Goal: Obtain resource: Obtain resource

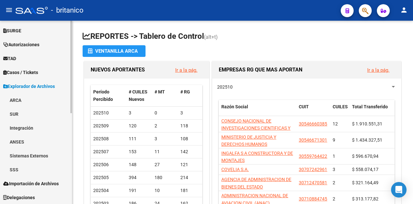
scroll to position [180, 0]
click at [19, 170] on link "SSS" at bounding box center [36, 169] width 72 height 14
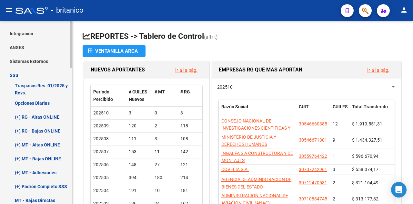
scroll to position [277, 0]
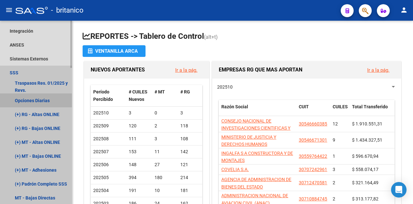
click at [33, 101] on link "Opciones Diarias" at bounding box center [36, 100] width 72 height 14
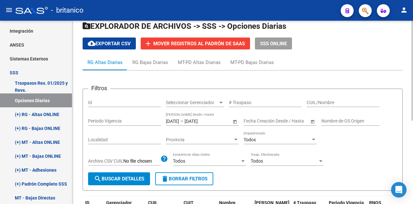
scroll to position [65, 0]
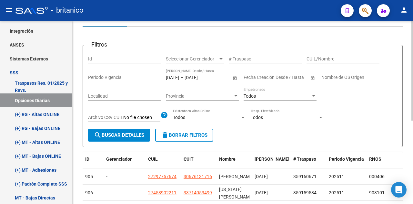
click at [209, 75] on input "[DATE]" at bounding box center [201, 77] width 32 height 5
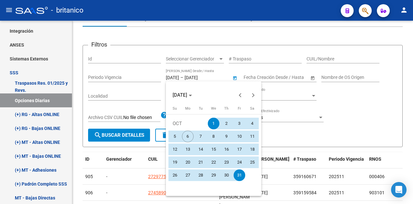
click at [214, 122] on span "1" at bounding box center [214, 123] width 12 height 12
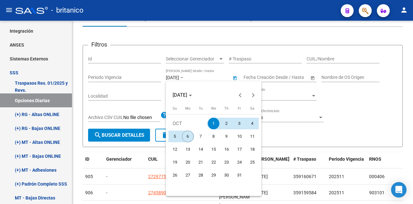
click at [189, 135] on span "6" at bounding box center [188, 136] width 12 height 12
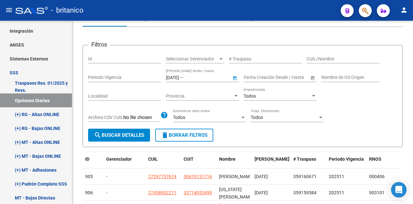
type input "[DATE]"
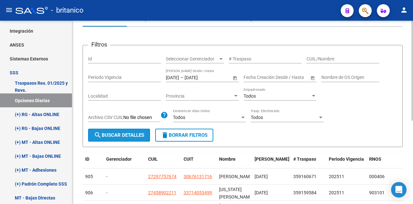
click at [112, 138] on button "search Buscar Detalles" at bounding box center [119, 134] width 62 height 13
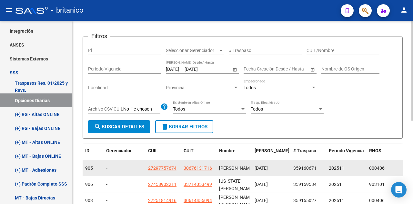
scroll to position [0, 0]
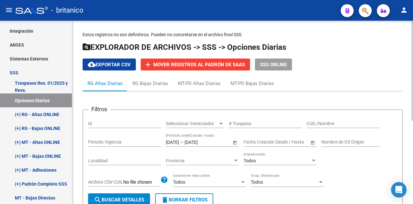
click at [102, 66] on span "cloud_download Exportar CSV" at bounding box center [109, 65] width 43 height 6
click at [179, 139] on input "[DATE]" at bounding box center [172, 141] width 13 height 5
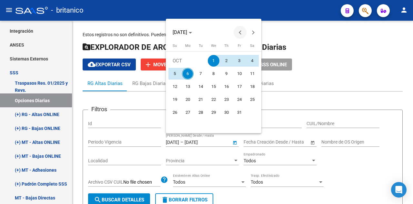
click at [241, 33] on button "Previous month" at bounding box center [240, 32] width 13 height 13
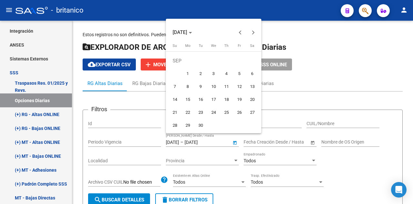
click at [175, 125] on span "28" at bounding box center [175, 125] width 12 height 12
type input "[DATE]"
click at [199, 127] on span "30" at bounding box center [201, 125] width 12 height 12
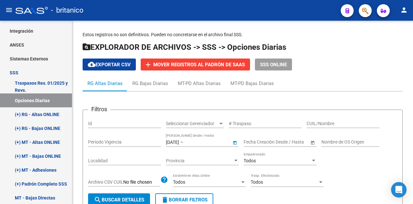
type input "[DATE]"
click at [133, 199] on span "search Buscar Detalles" at bounding box center [119, 200] width 50 height 6
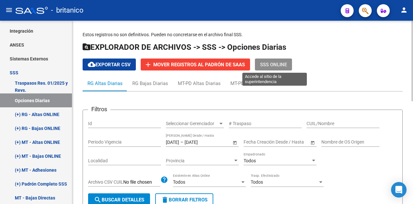
click at [274, 62] on span "SSS ONLINE" at bounding box center [273, 65] width 27 height 6
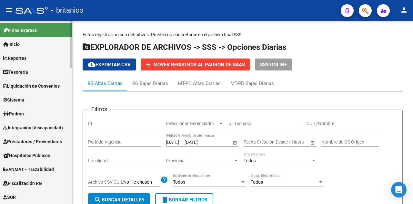
click at [13, 44] on span "Inicio" at bounding box center [11, 44] width 16 height 7
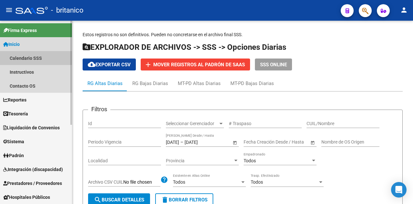
click at [29, 56] on link "Calendario SSS" at bounding box center [36, 58] width 72 height 14
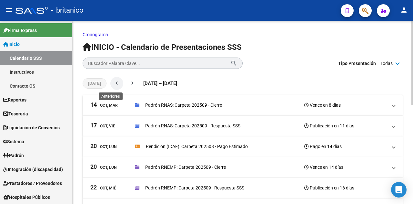
click at [114, 79] on span "chevron_left" at bounding box center [117, 83] width 6 height 12
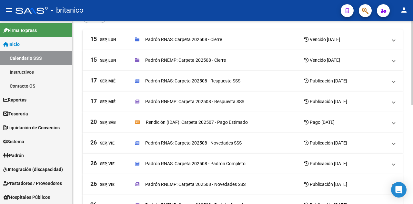
scroll to position [215, 0]
